Goal: Information Seeking & Learning: Learn about a topic

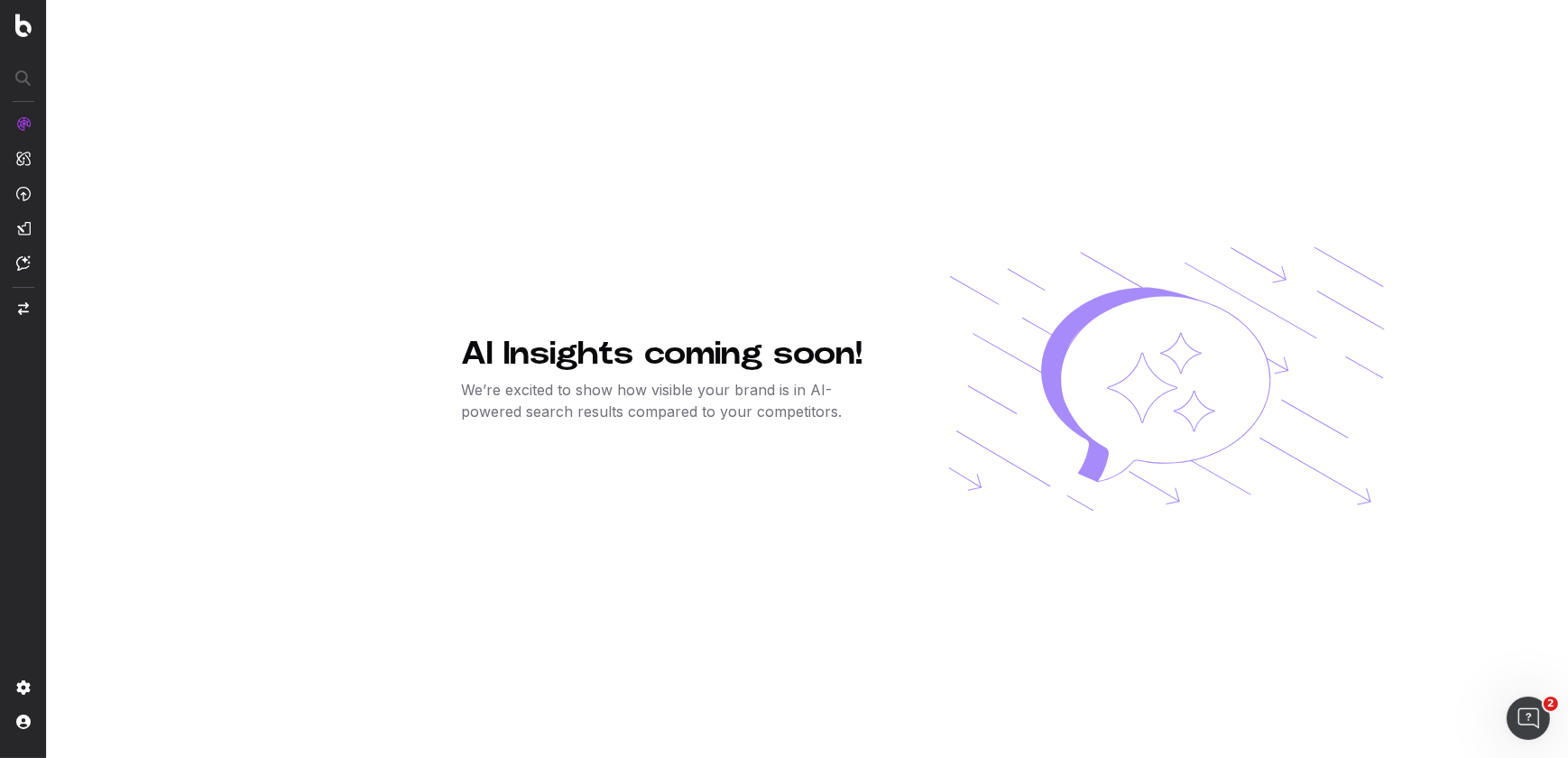
click at [1431, 587] on div "AI Insights coming soon! We’re excited to show how visible your brand is in AI-…" at bounding box center [922, 379] width 1290 height 758
